Goal: Information Seeking & Learning: Learn about a topic

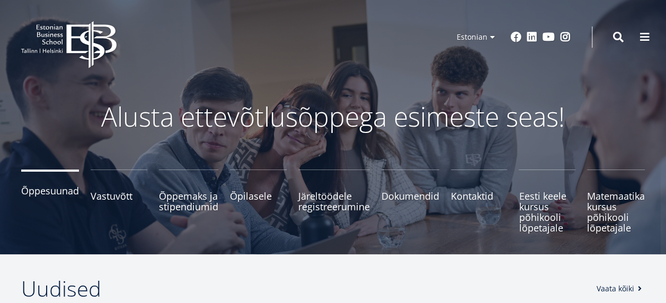
click at [61, 196] on span "Õppesuunad" at bounding box center [50, 190] width 58 height 11
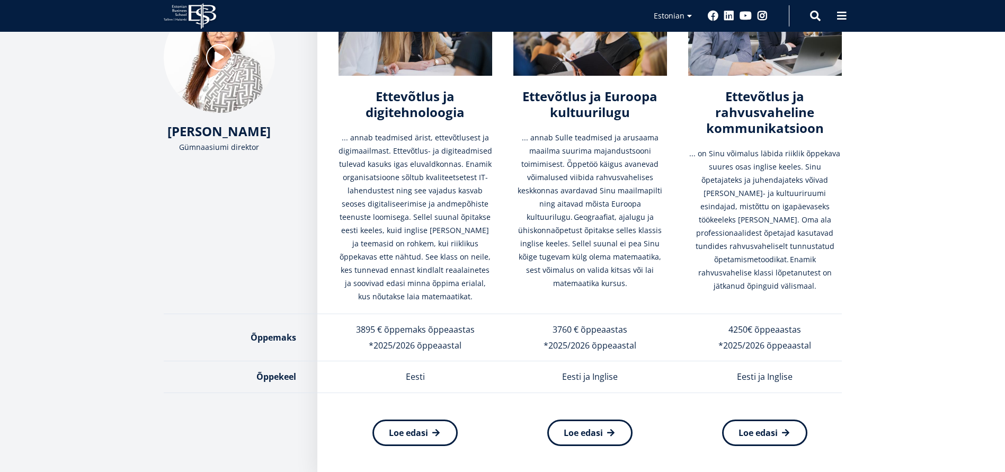
scroll to position [207, 0]
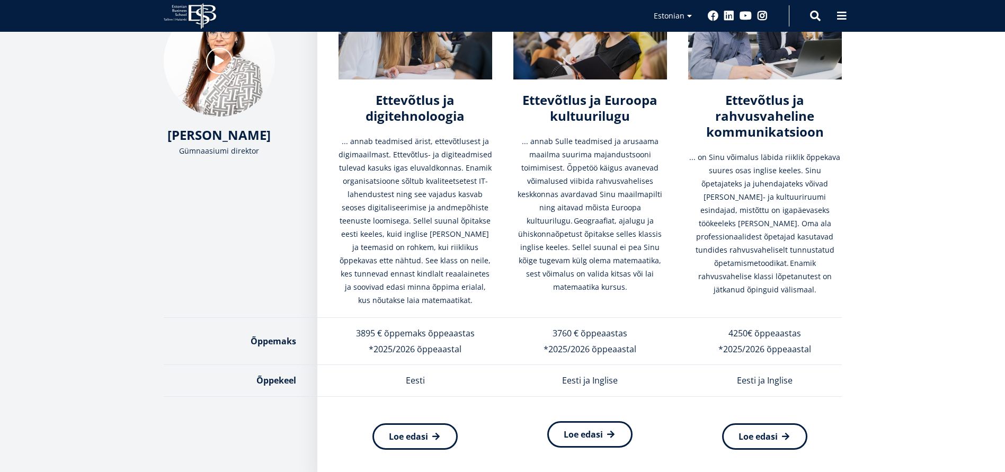
click at [607, 302] on link "Loe edasi" at bounding box center [589, 434] width 85 height 26
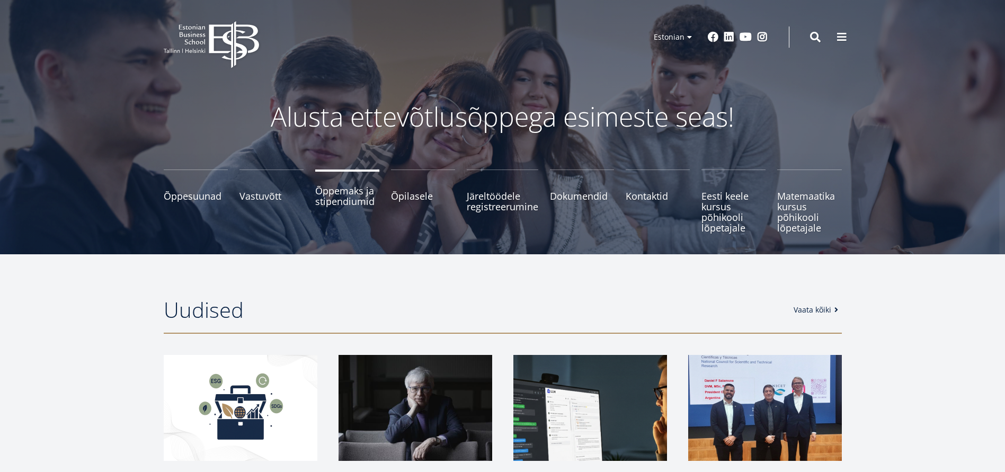
click at [353, 199] on span "Õppemaks ja stipendiumid" at bounding box center [347, 195] width 64 height 21
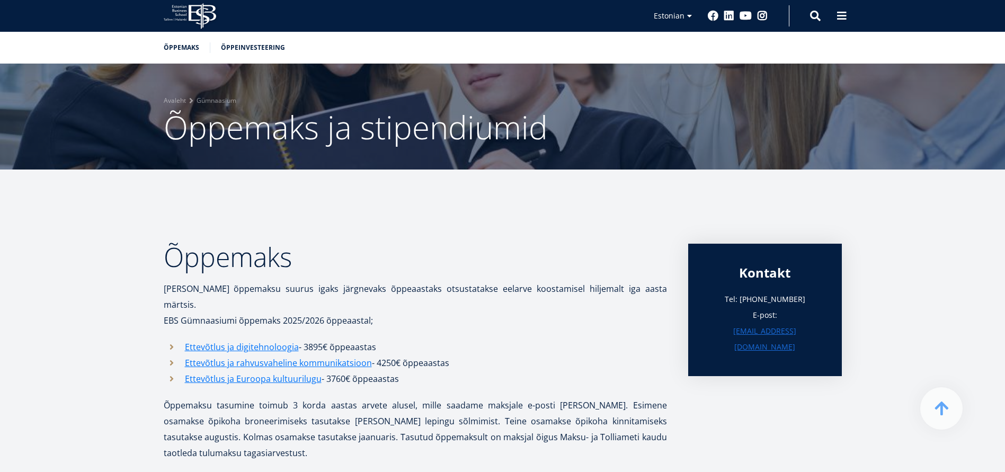
scroll to position [265, 0]
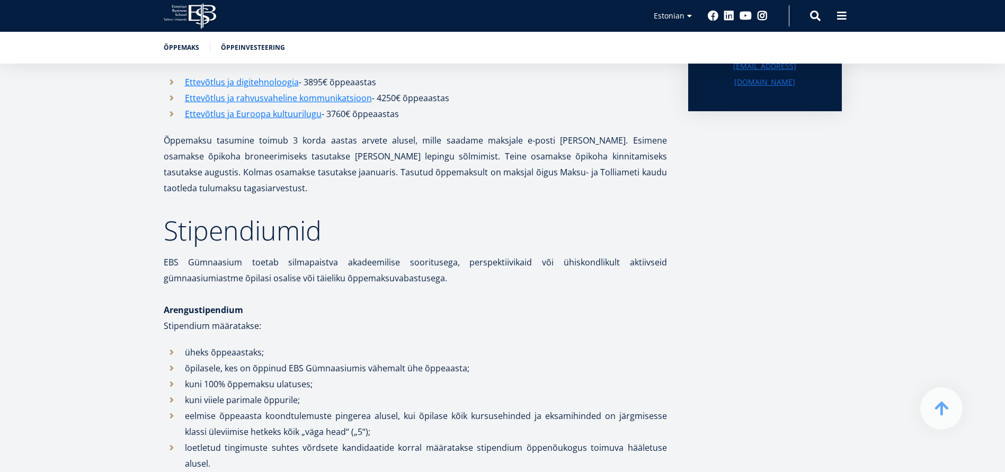
click at [295, 156] on p "Õppemaksu tasumine toimub 3 korda aastas arvete alusel, mille saadame maksjale …" at bounding box center [415, 164] width 503 height 64
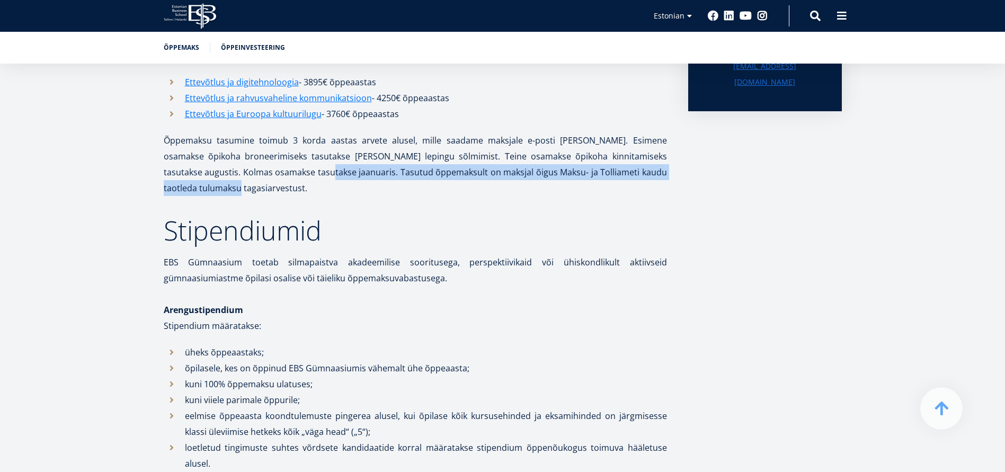
drag, startPoint x: 296, startPoint y: 155, endPoint x: 351, endPoint y: 177, distance: 59.2
click at [351, 177] on p "Õppemaksu tasumine toimub 3 korda aastas arvete alusel, mille saadame maksjale …" at bounding box center [415, 164] width 503 height 64
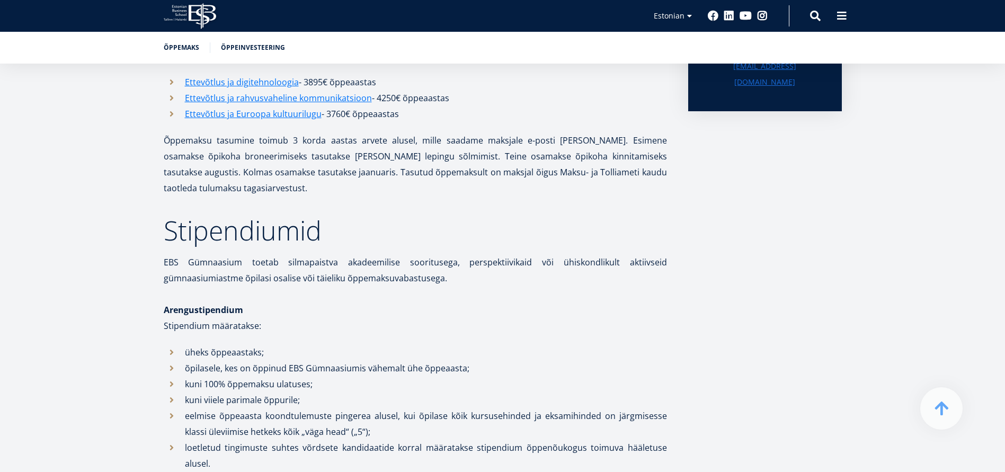
drag, startPoint x: 274, startPoint y: 186, endPoint x: 284, endPoint y: 170, distance: 18.5
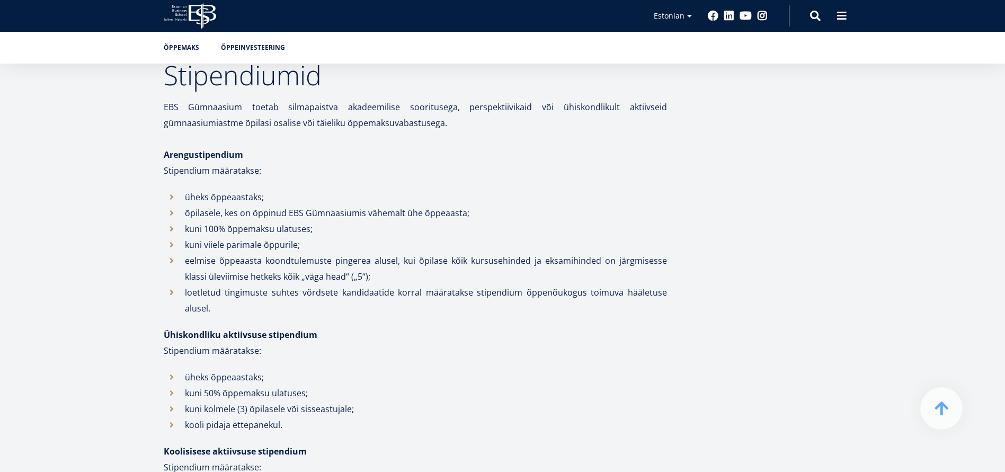
scroll to position [0, 0]
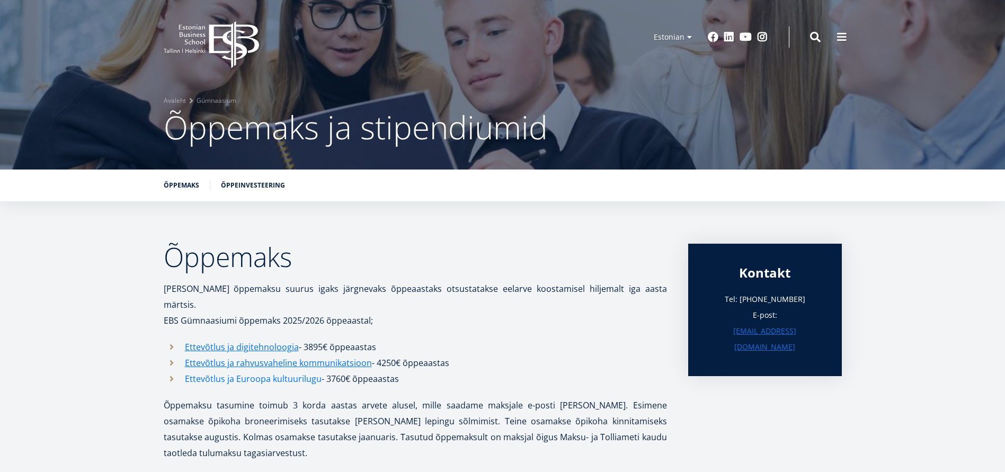
click at [254, 371] on link "Ettevõtlus ja Euroopa kultuurilugu" at bounding box center [253, 379] width 137 height 16
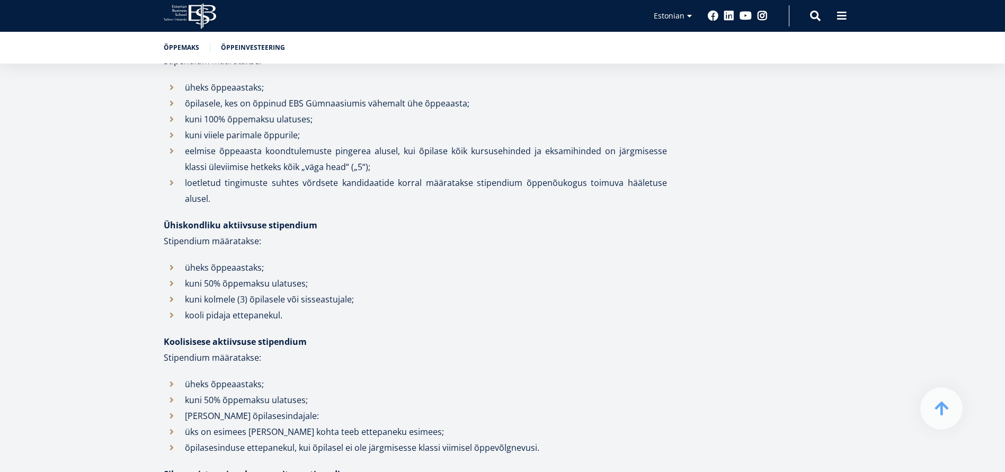
scroll to position [265, 0]
